Goal: Task Accomplishment & Management: Use online tool/utility

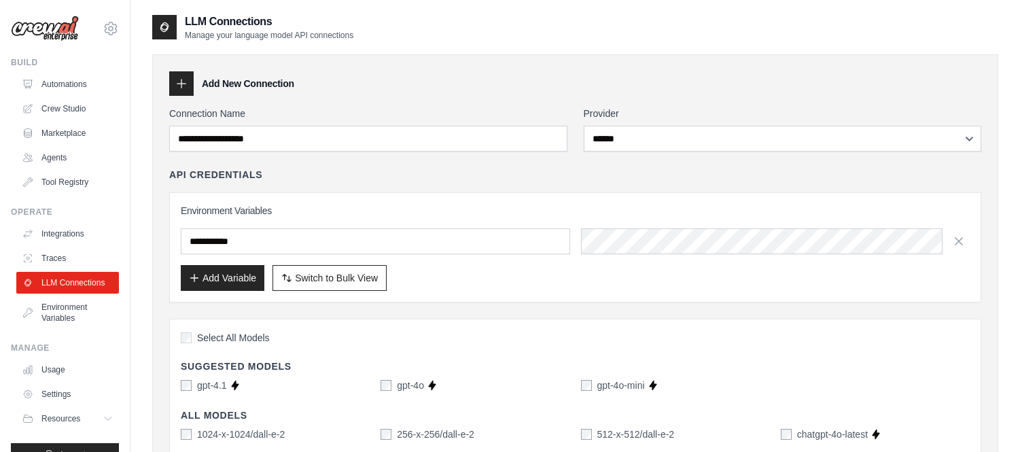
select select "******"
click at [59, 82] on link "Automations" at bounding box center [69, 84] width 103 height 22
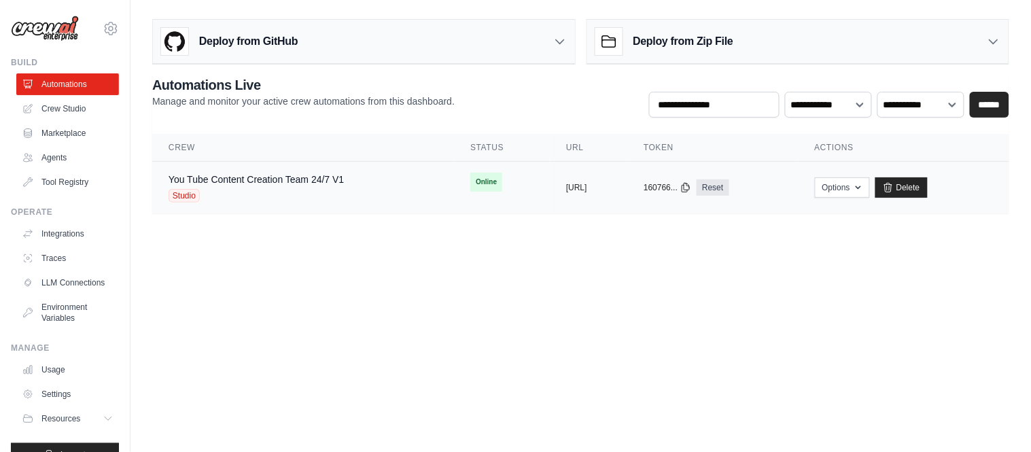
click at [470, 191] on span "Online" at bounding box center [486, 182] width 32 height 19
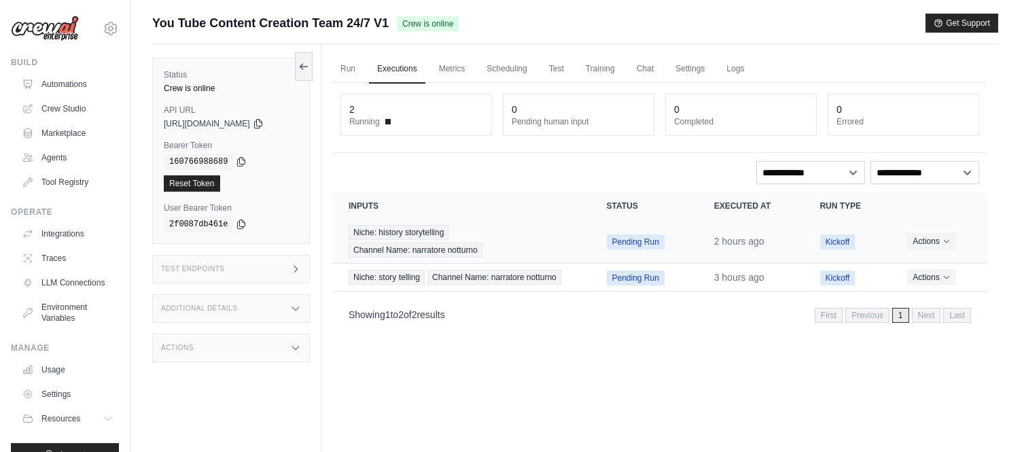
click at [627, 248] on td "Pending Run" at bounding box center [643, 241] width 107 height 44
click at [633, 279] on span "Pending Run" at bounding box center [636, 277] width 58 height 15
click at [558, 281] on span "Channel Name: narratore notturno" at bounding box center [494, 277] width 134 height 15
click at [554, 281] on span "Channel Name: narratore notturno" at bounding box center [494, 277] width 134 height 15
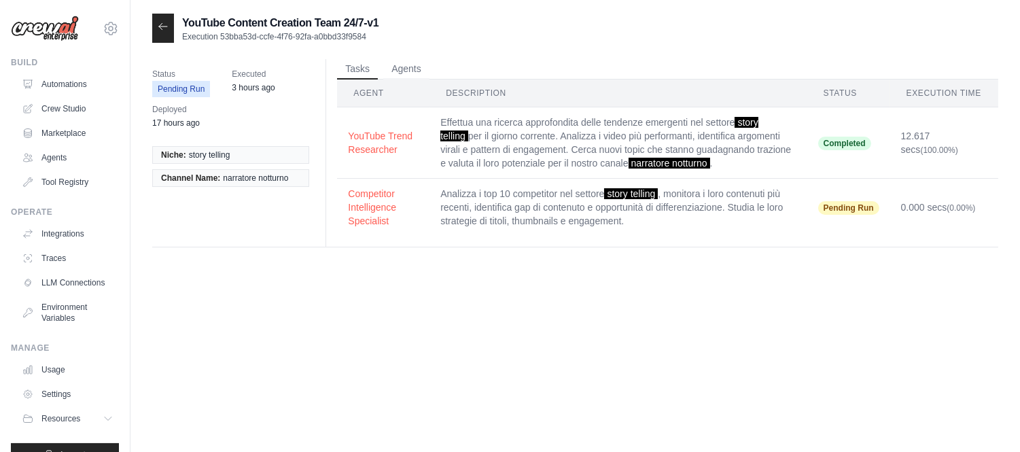
click at [393, 194] on button "Competitor Intelligence Specialist" at bounding box center [383, 207] width 71 height 41
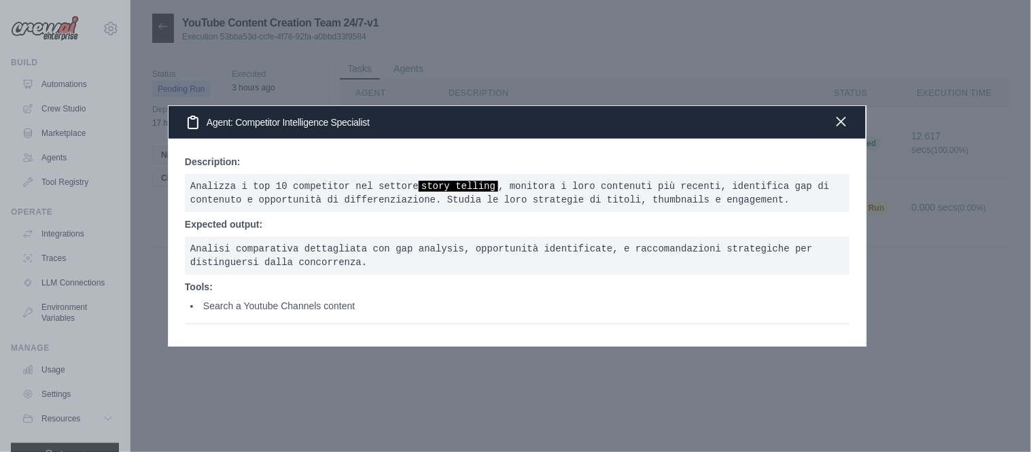
click at [846, 120] on icon "button" at bounding box center [841, 121] width 16 height 16
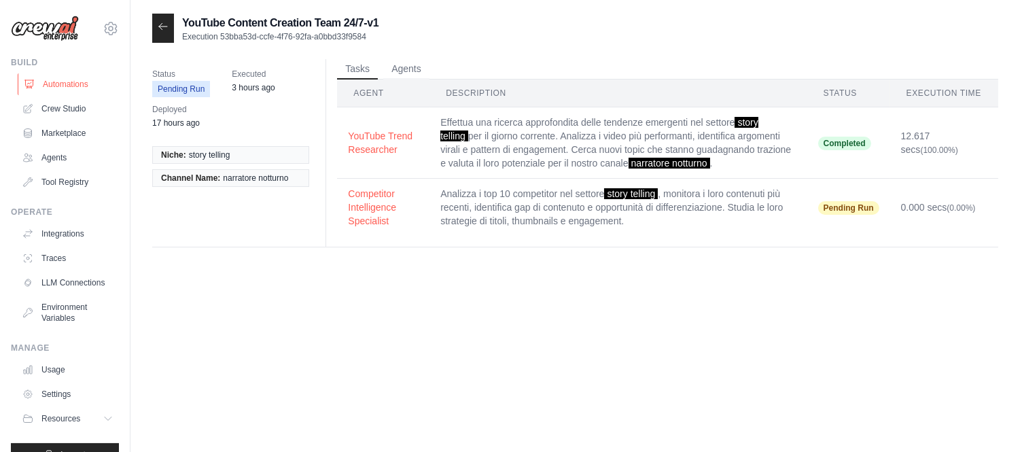
click at [69, 93] on link "Automations" at bounding box center [69, 84] width 103 height 22
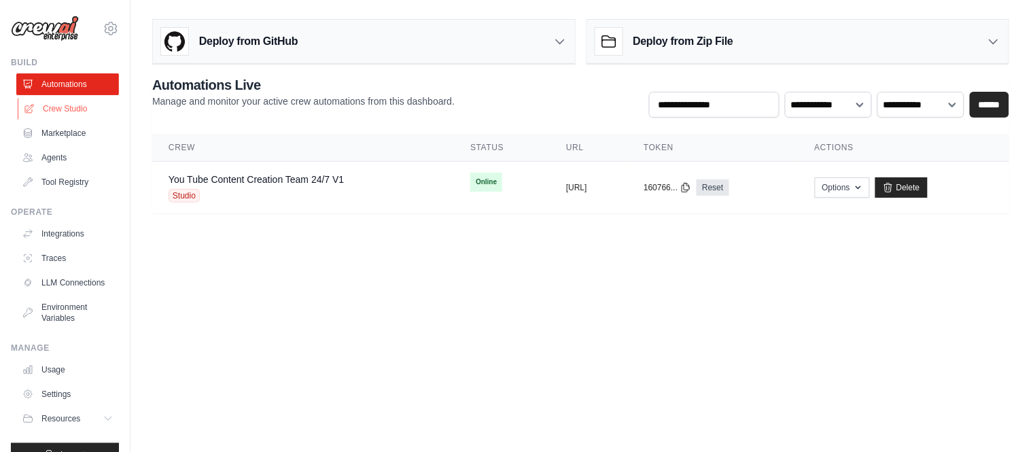
click at [50, 109] on link "Crew Studio" at bounding box center [69, 109] width 103 height 22
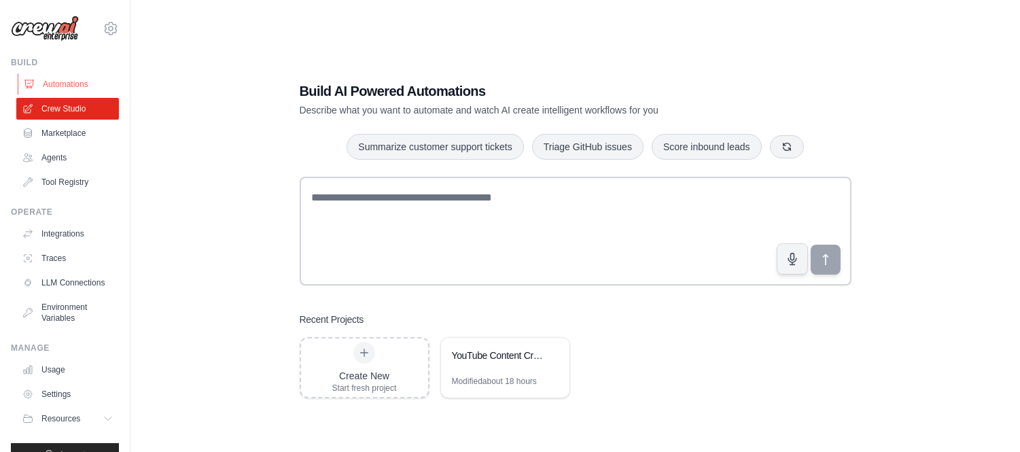
click at [71, 77] on link "Automations" at bounding box center [69, 84] width 103 height 22
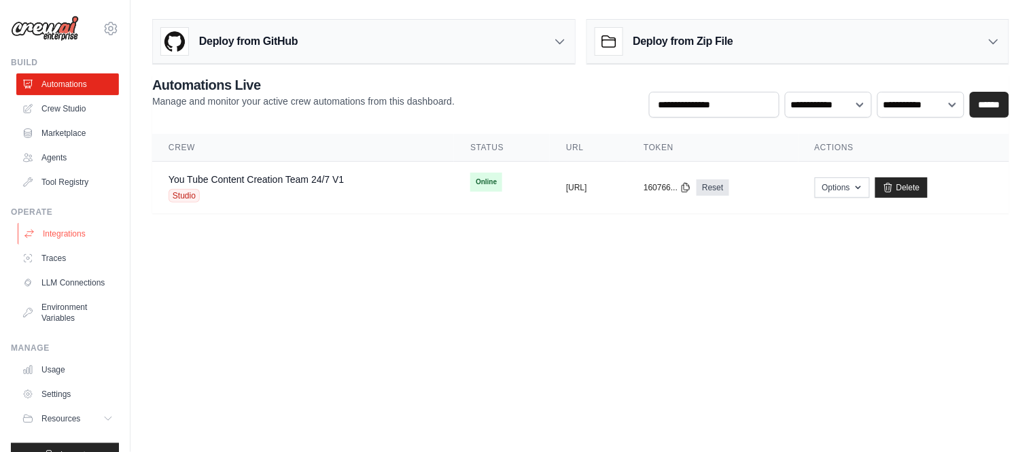
click at [56, 236] on link "Integrations" at bounding box center [69, 234] width 103 height 22
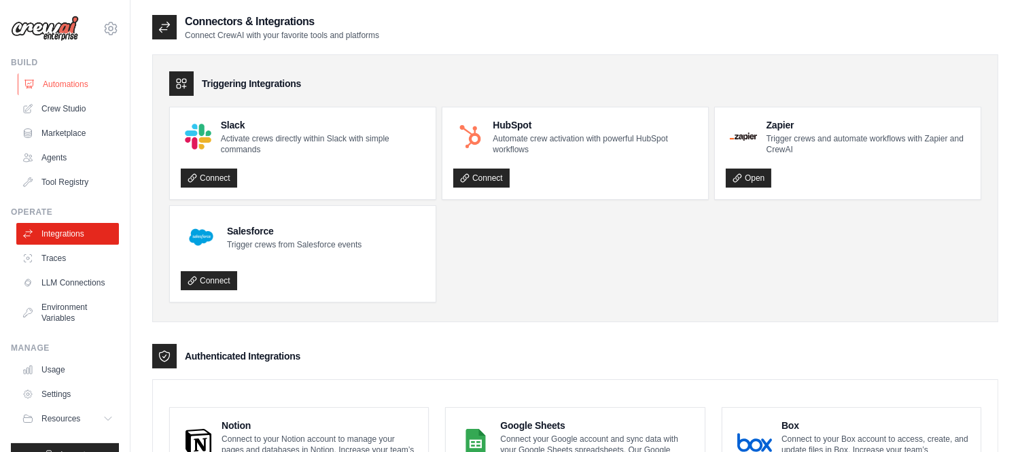
click at [50, 86] on link "Automations" at bounding box center [69, 84] width 103 height 22
